Goal: Check status

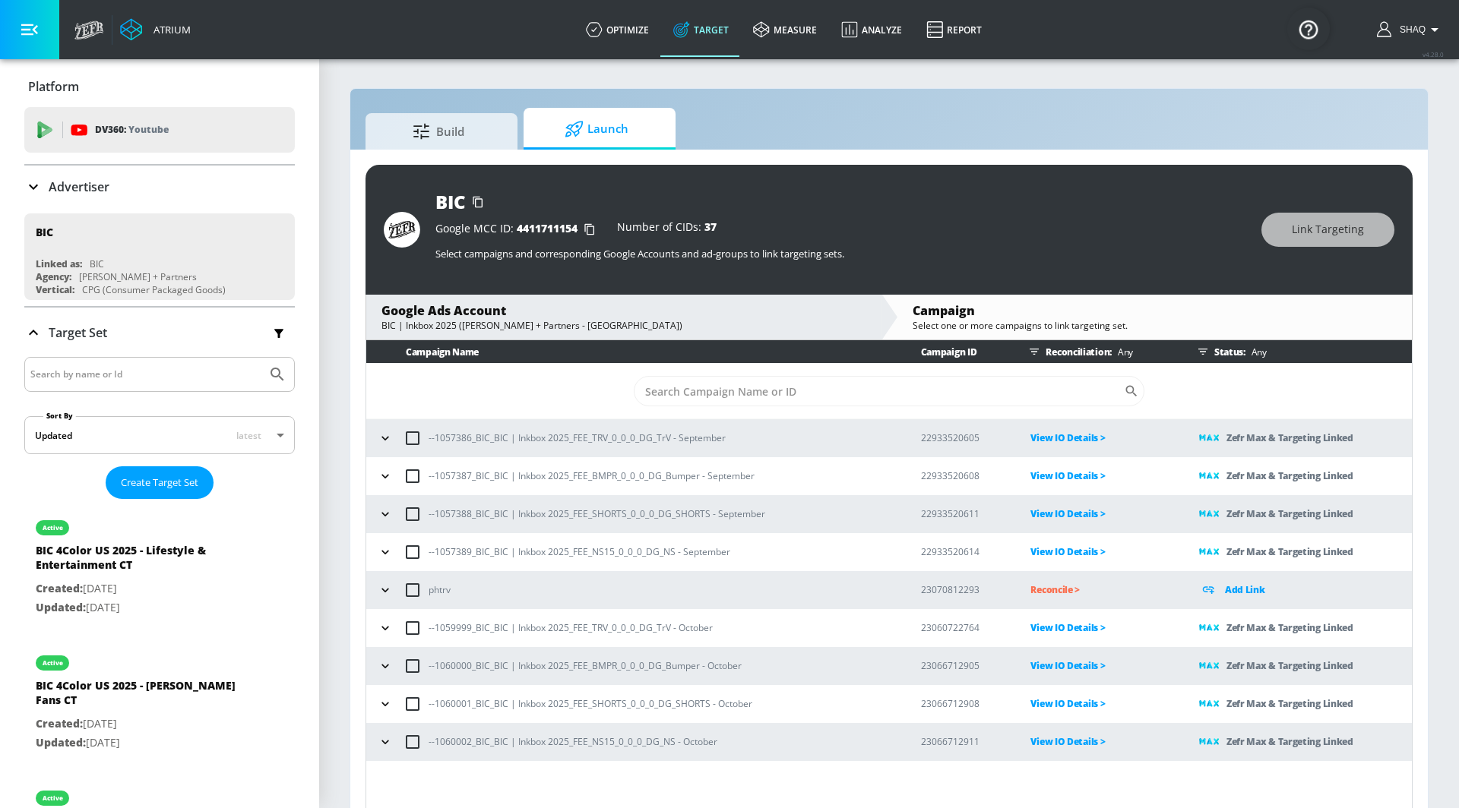
click at [790, 150] on div "BIC Google MCC ID: 4411711154 Number of CIDs: 37 Select campaigns and correspon…" at bounding box center [888, 490] width 1077 height 680
